Goal: Transaction & Acquisition: Obtain resource

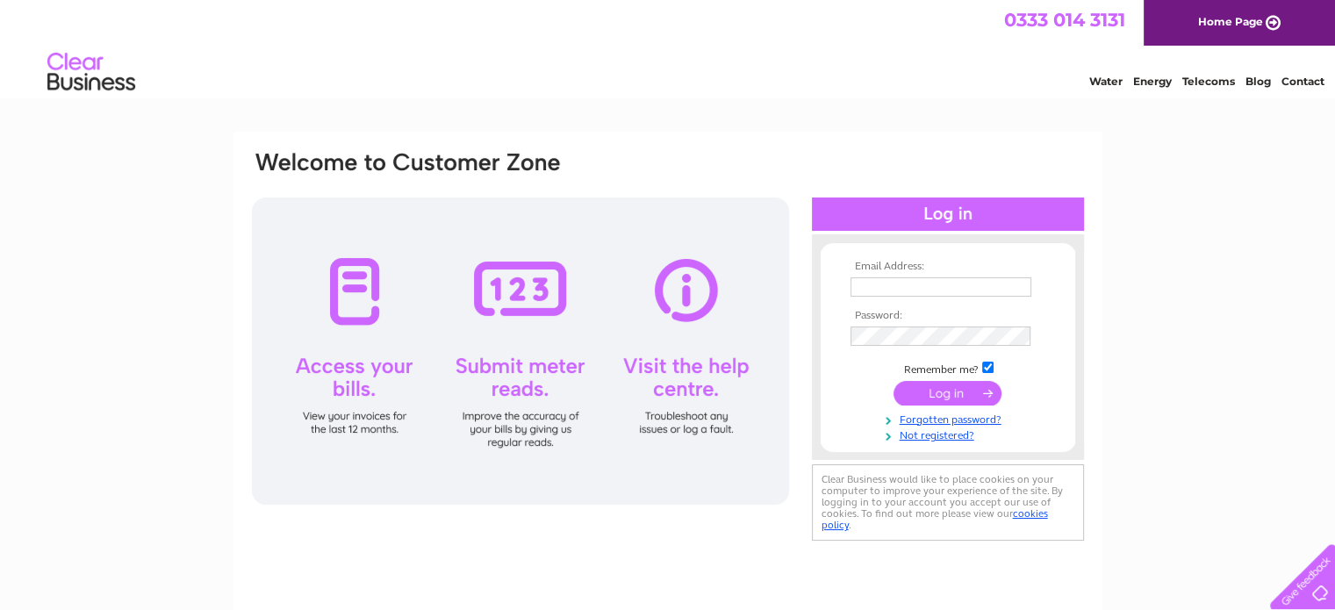
type input "[PERSON_NAME][EMAIL_ADDRESS][PERSON_NAME][DOMAIN_NAME]"
click at [958, 391] on input "submit" at bounding box center [947, 393] width 108 height 25
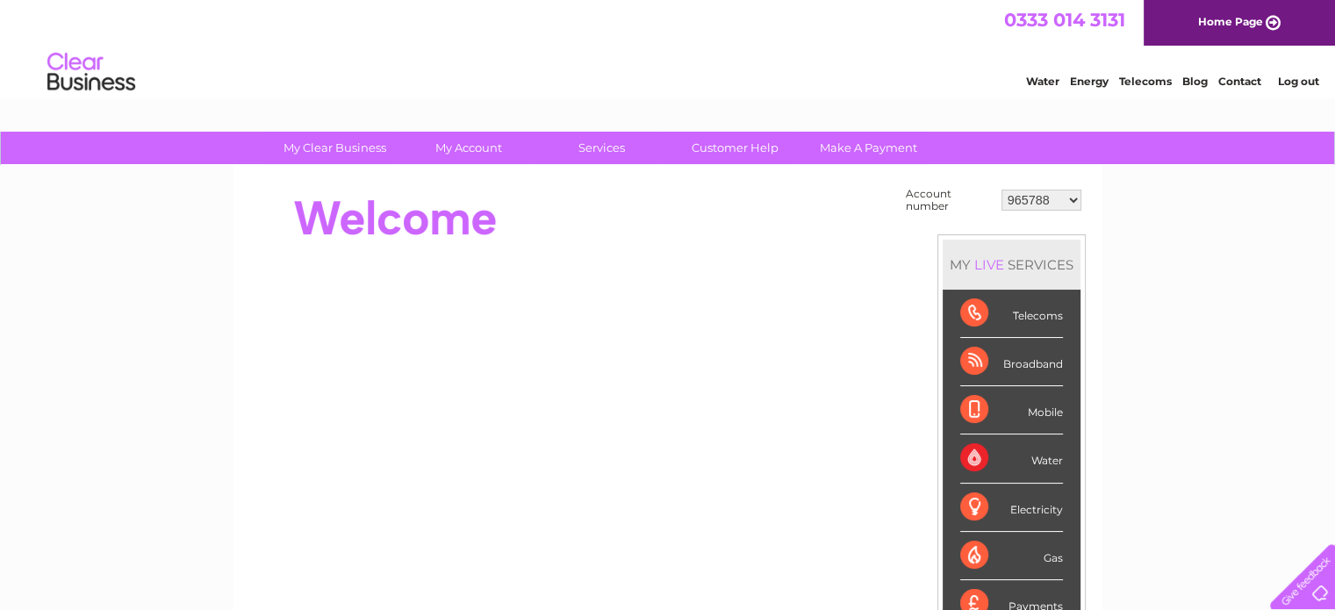
click at [1074, 199] on select "965788 988251 30286403 30287546" at bounding box center [1041, 200] width 80 height 21
select select "30286403"
click at [1001, 190] on select "965788 988251 30286403 30287546" at bounding box center [1041, 200] width 80 height 21
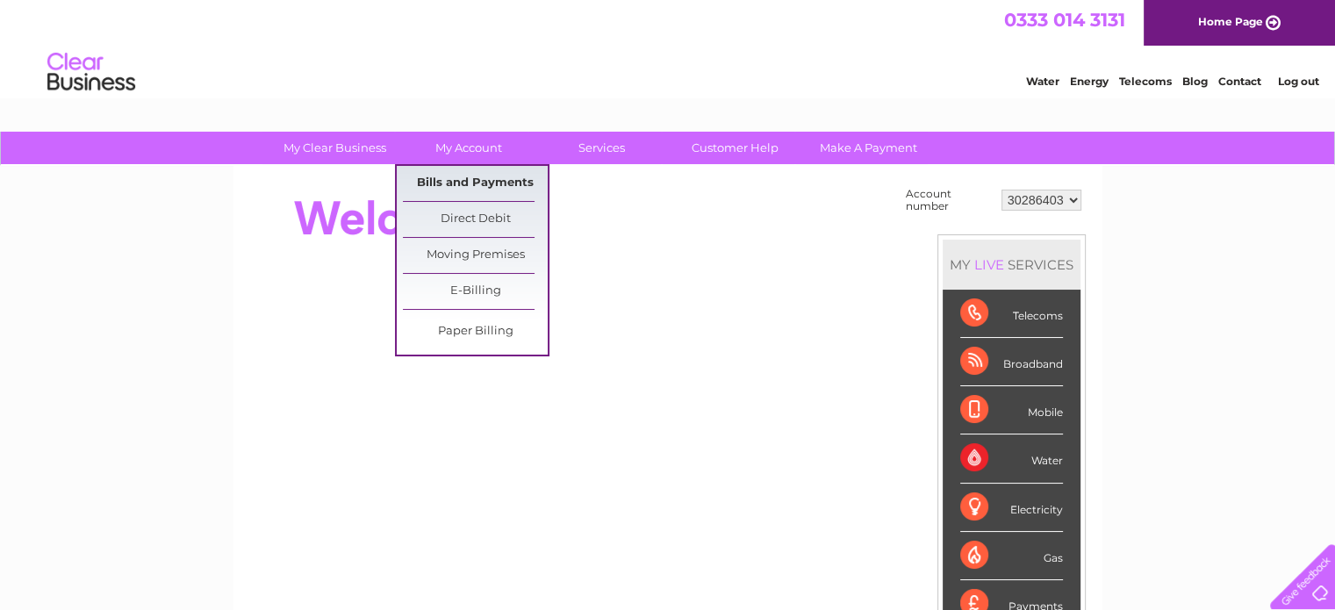
click at [482, 179] on link "Bills and Payments" at bounding box center [475, 183] width 145 height 35
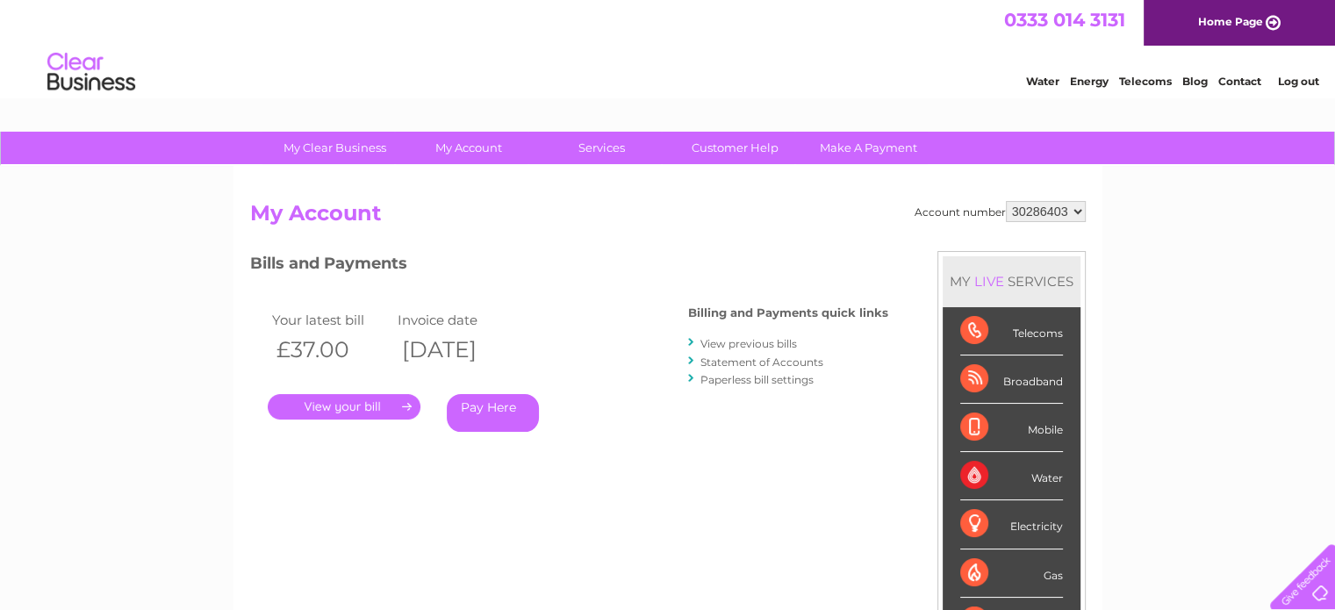
click at [330, 413] on link "." at bounding box center [344, 406] width 153 height 25
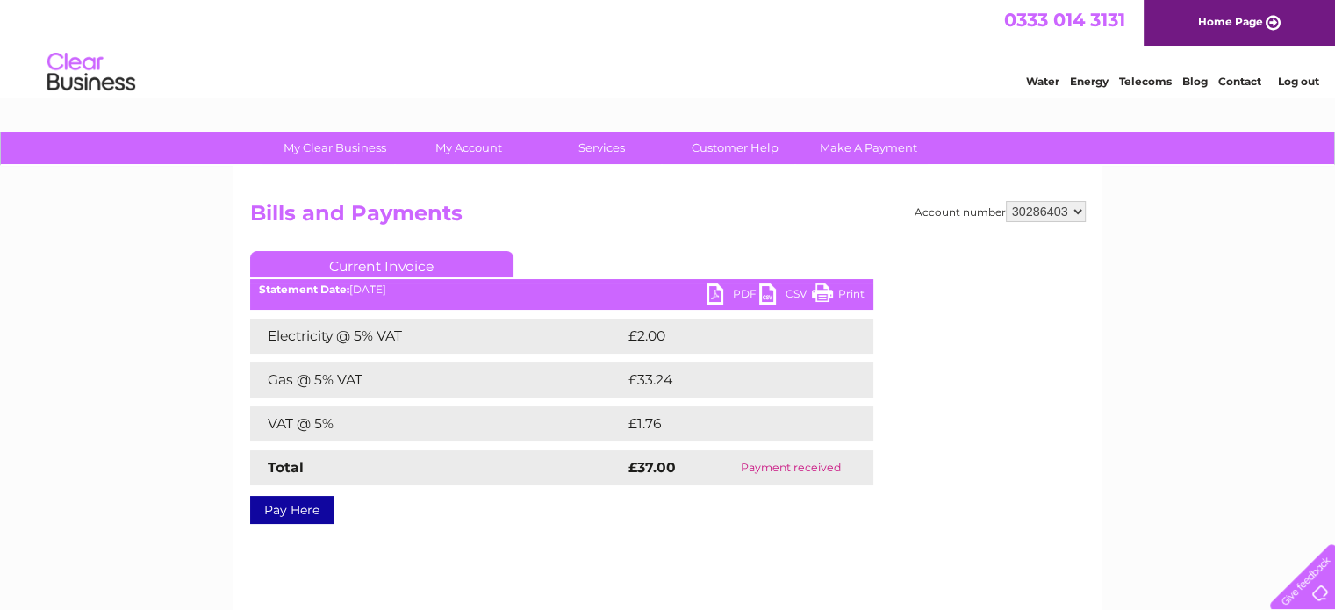
click at [720, 289] on link "PDF" at bounding box center [732, 295] width 53 height 25
click at [1078, 206] on select "965788 988251 30286403 30287546" at bounding box center [1046, 211] width 80 height 21
select select "30287546"
click at [1006, 201] on select "965788 988251 30286403 30287546" at bounding box center [1046, 211] width 80 height 21
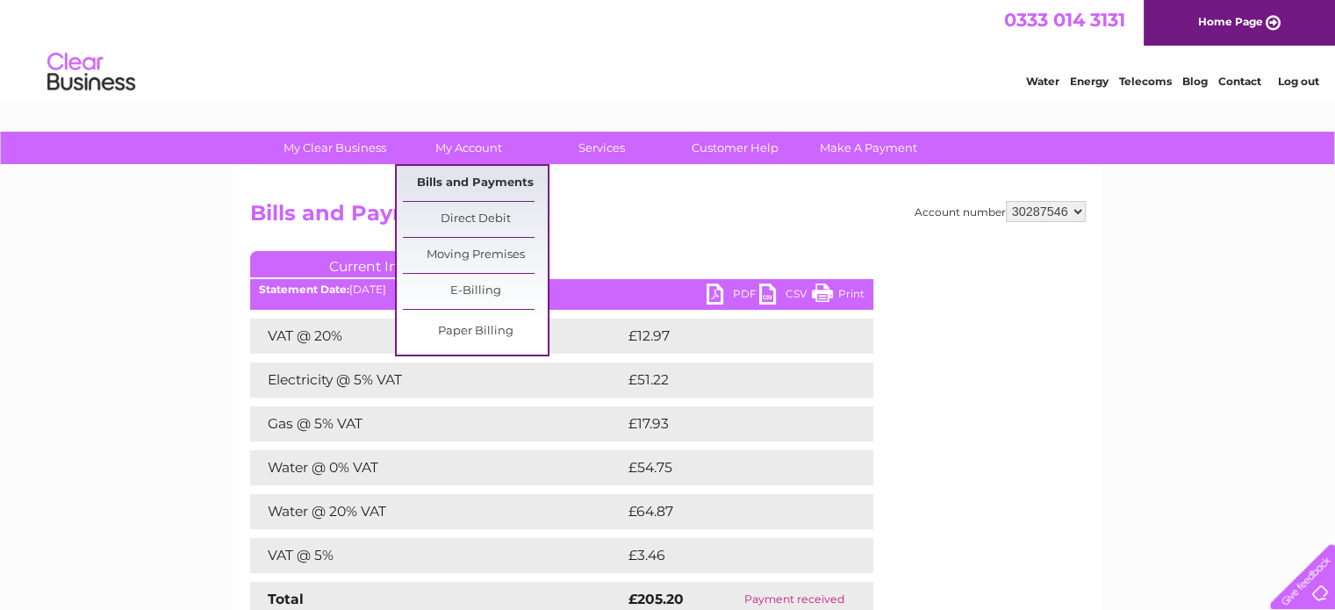
click at [484, 175] on link "Bills and Payments" at bounding box center [475, 183] width 145 height 35
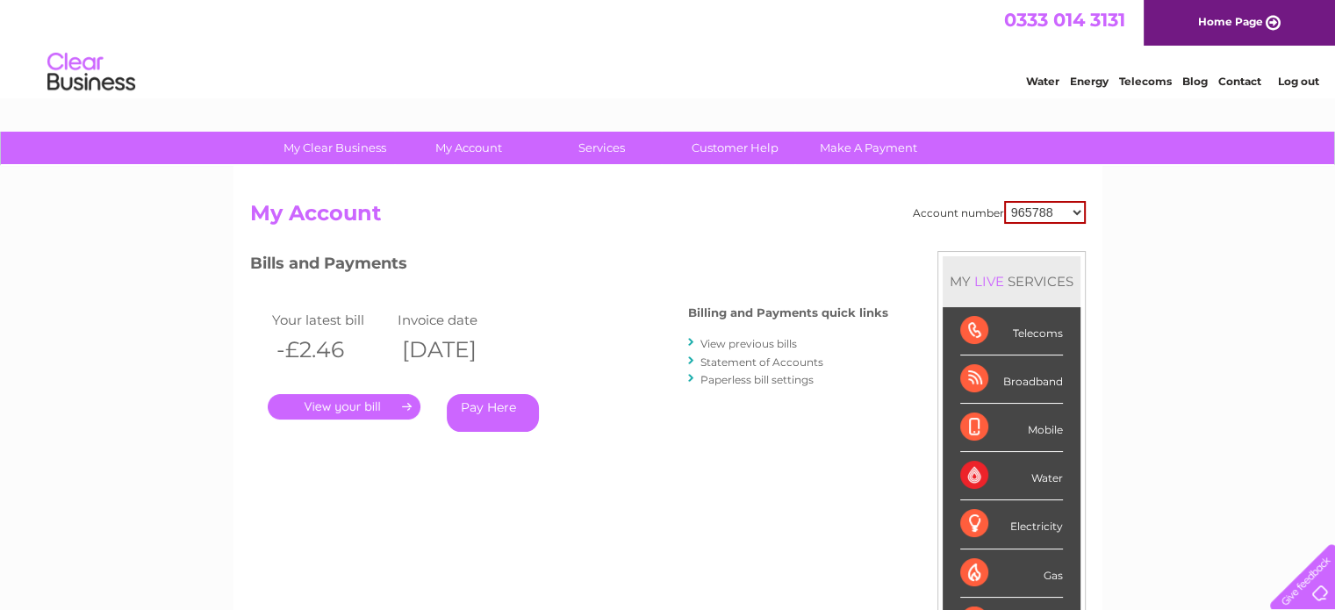
click at [1079, 210] on select "965788 988251 30286403 30287546" at bounding box center [1045, 212] width 82 height 23
select select "988251"
click at [1004, 201] on select "965788 988251 30286403 30287546" at bounding box center [1045, 212] width 82 height 23
click at [1081, 211] on select "965788 988251 30286403 30287546" at bounding box center [1046, 211] width 80 height 21
select select "30287546"
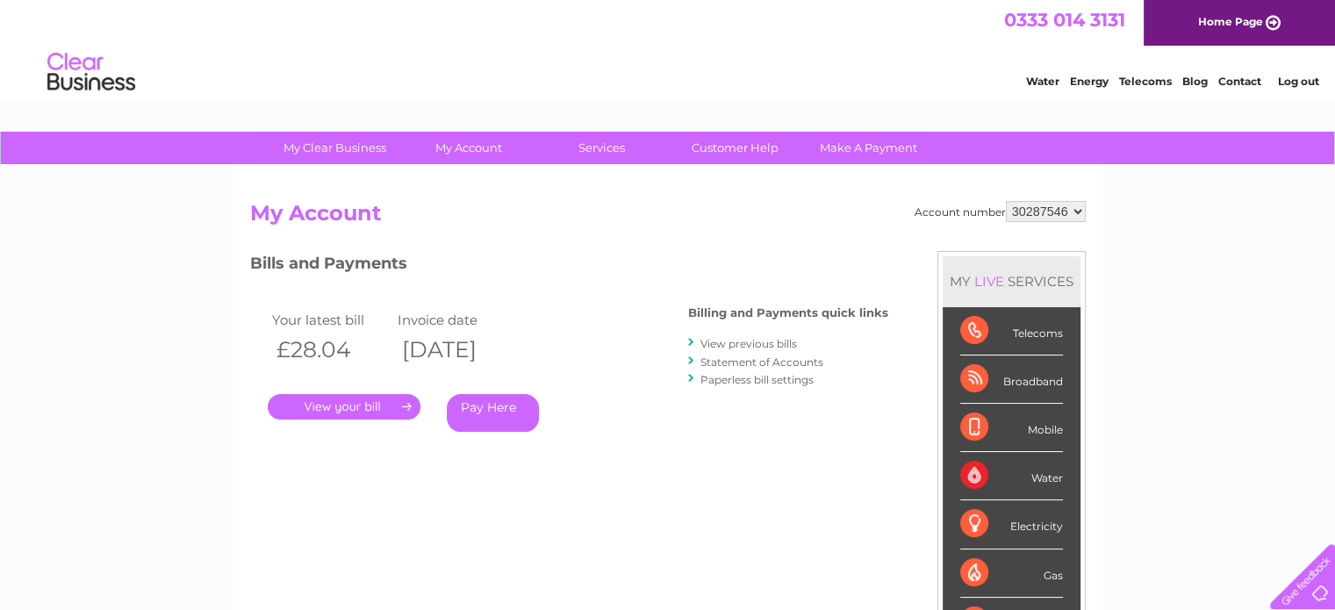
click at [1006, 201] on select "965788 988251 30286403 30287546" at bounding box center [1046, 211] width 80 height 21
